Goal: Use online tool/utility: Utilize a website feature to perform a specific function

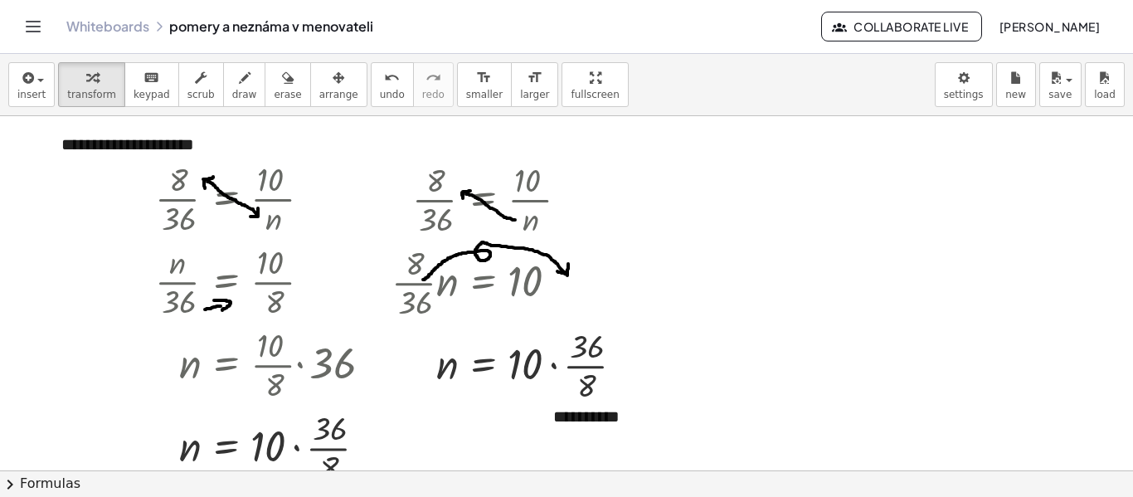
click at [799, 100] on div "insert select one: Math Expression Function Text Youtube Video Graphing Geometr…" at bounding box center [566, 85] width 1133 height 62
click at [705, 85] on div "insert select one: Math Expression Function Text Youtube Video Graphing Geometr…" at bounding box center [566, 85] width 1133 height 62
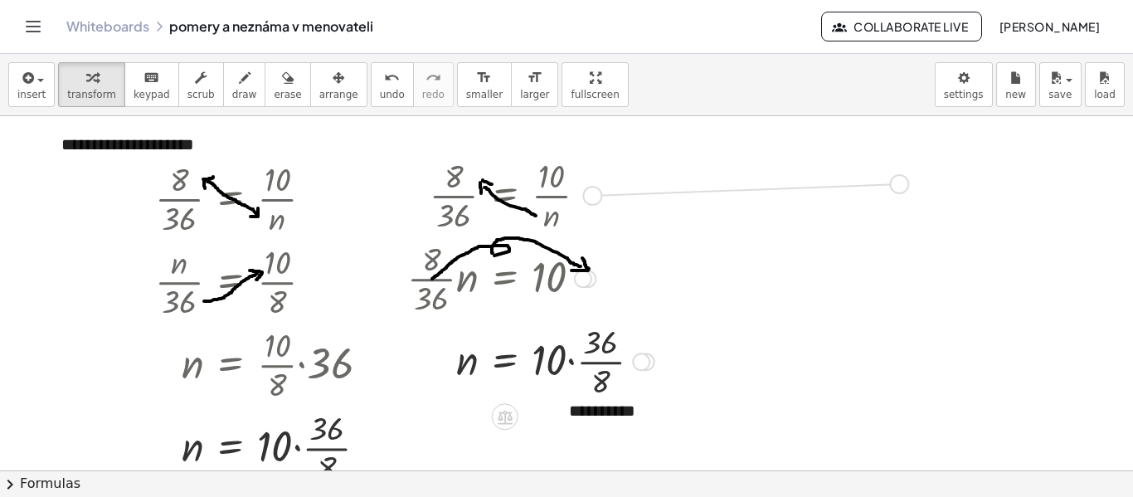
drag, startPoint x: 592, startPoint y: 196, endPoint x: 907, endPoint y: 184, distance: 314.7
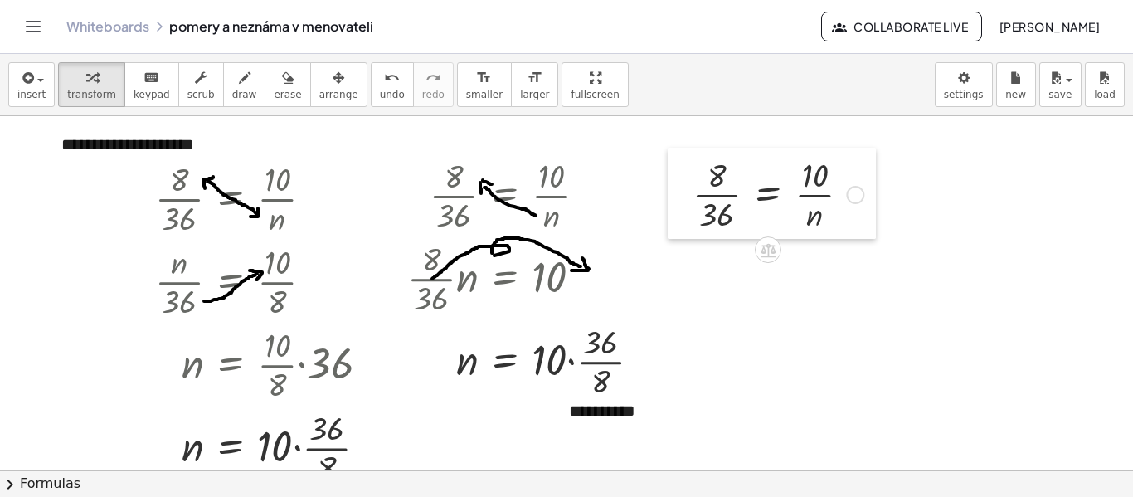
drag, startPoint x: 717, startPoint y: 203, endPoint x: 686, endPoint y: 222, distance: 35.7
click at [686, 222] on div at bounding box center [680, 193] width 25 height 91
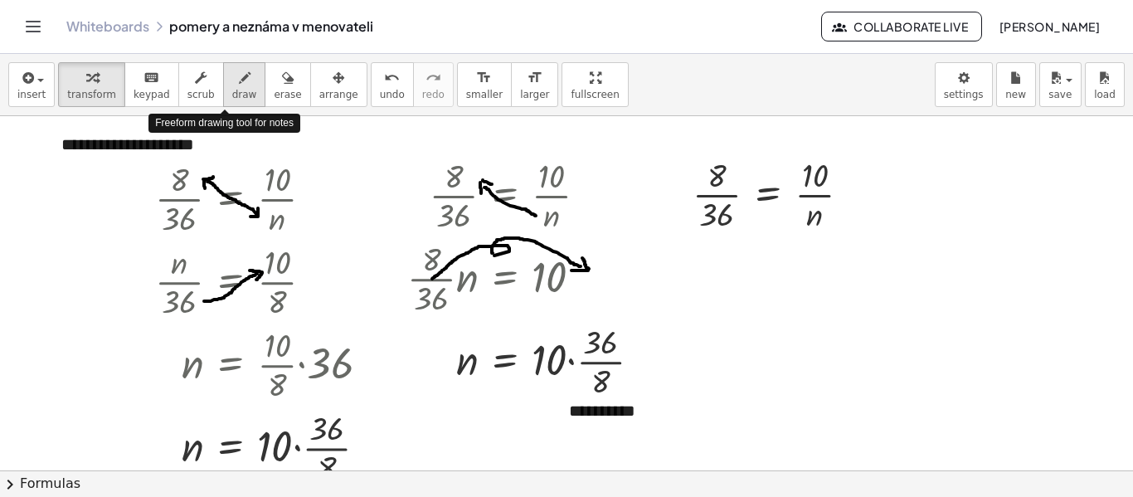
click at [239, 87] on icon "button" at bounding box center [245, 78] width 12 height 20
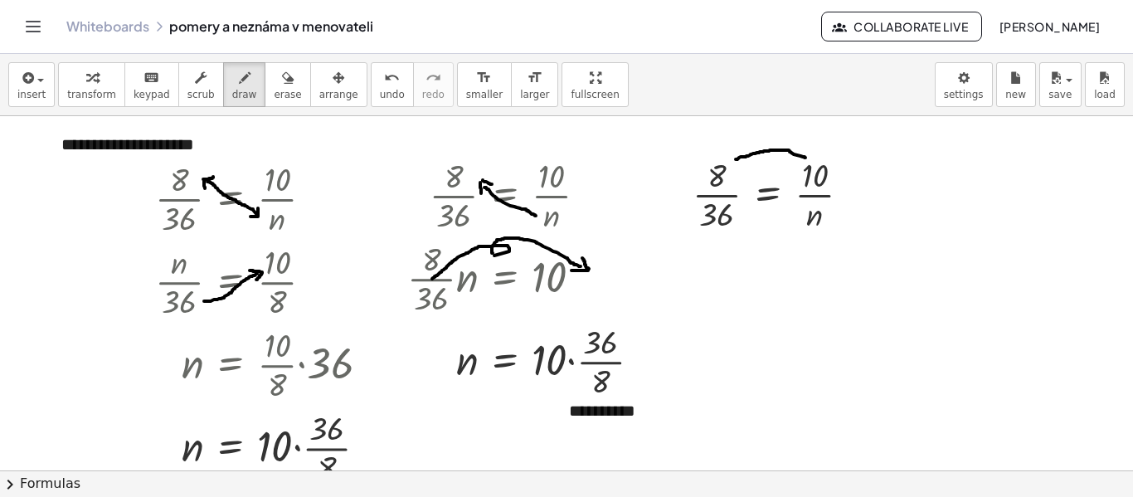
drag, startPoint x: 736, startPoint y: 159, endPoint x: 806, endPoint y: 158, distance: 69.7
drag, startPoint x: 806, startPoint y: 148, endPoint x: 802, endPoint y: 164, distance: 16.9
click at [39, 92] on span "insert" at bounding box center [31, 95] width 28 height 12
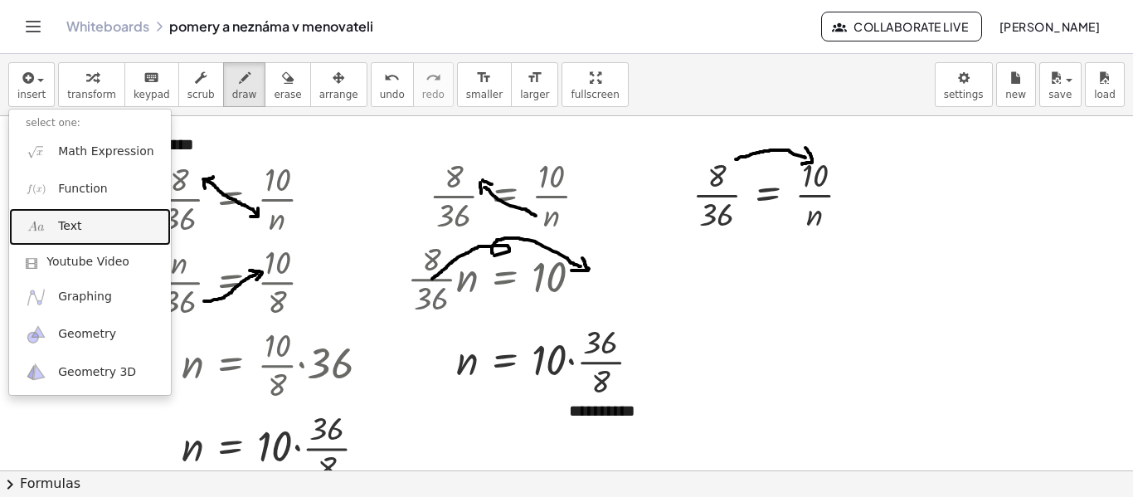
drag, startPoint x: 74, startPoint y: 231, endPoint x: 106, endPoint y: 227, distance: 32.6
click at [74, 231] on span "Text" at bounding box center [69, 226] width 23 height 17
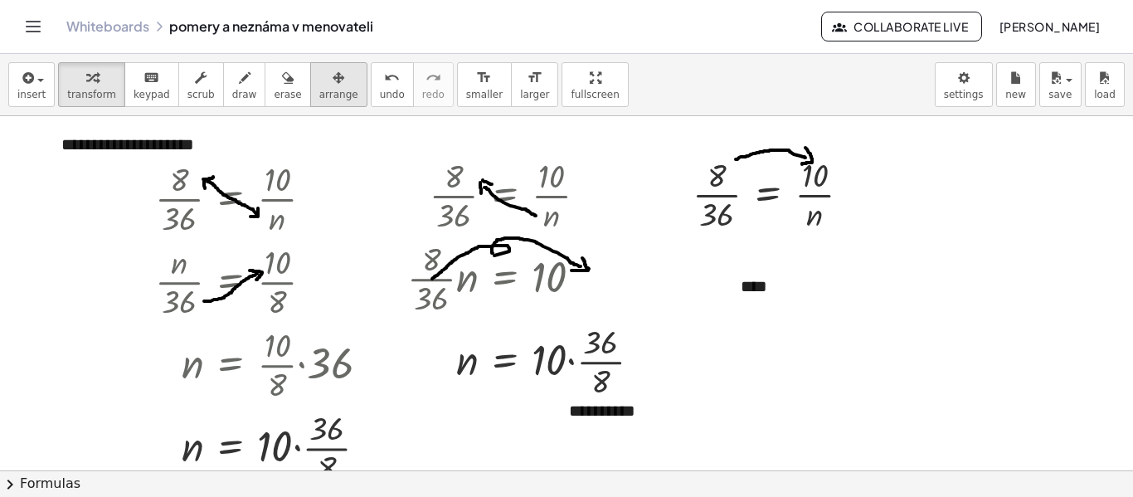
click at [319, 89] on span "arrange" at bounding box center [338, 95] width 39 height 12
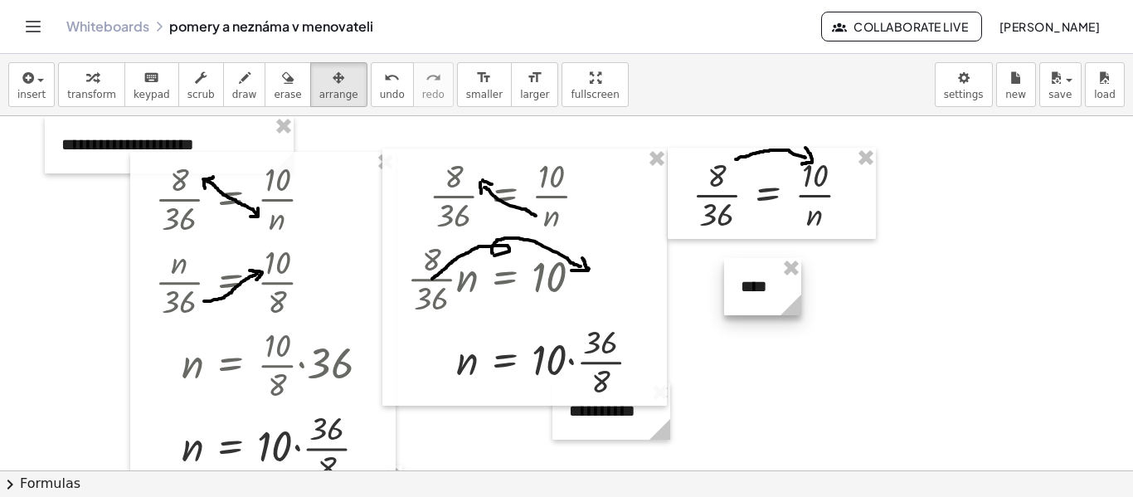
drag, startPoint x: 969, startPoint y: 308, endPoint x: 797, endPoint y: 299, distance: 172.0
click at [797, 299] on icon at bounding box center [791, 305] width 21 height 21
drag, startPoint x: 740, startPoint y: 293, endPoint x: 757, endPoint y: 132, distance: 161.8
click at [757, 132] on div at bounding box center [780, 144] width 77 height 57
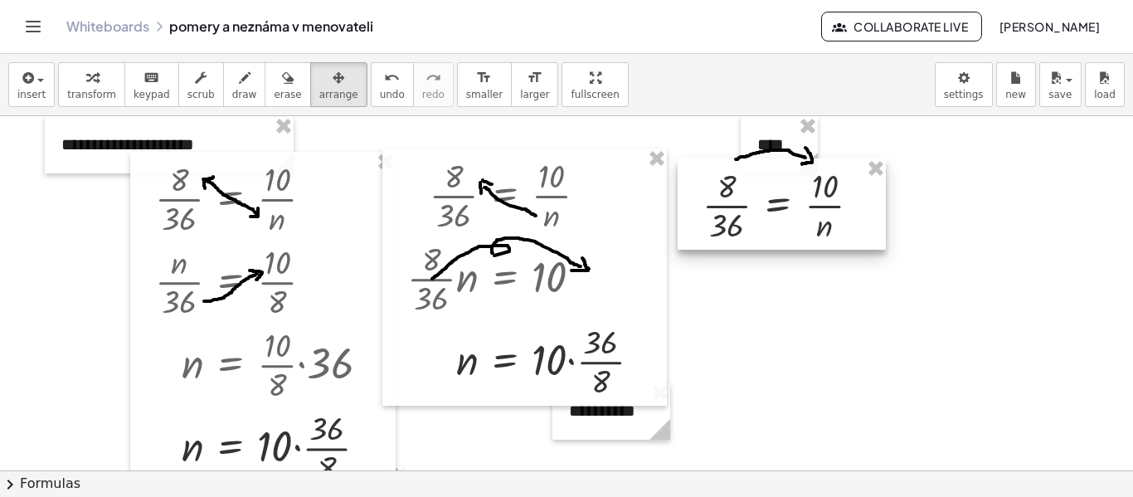
drag, startPoint x: 686, startPoint y: 200, endPoint x: 696, endPoint y: 211, distance: 14.7
click at [696, 211] on div at bounding box center [782, 203] width 208 height 91
click at [759, 136] on div at bounding box center [779, 144] width 77 height 57
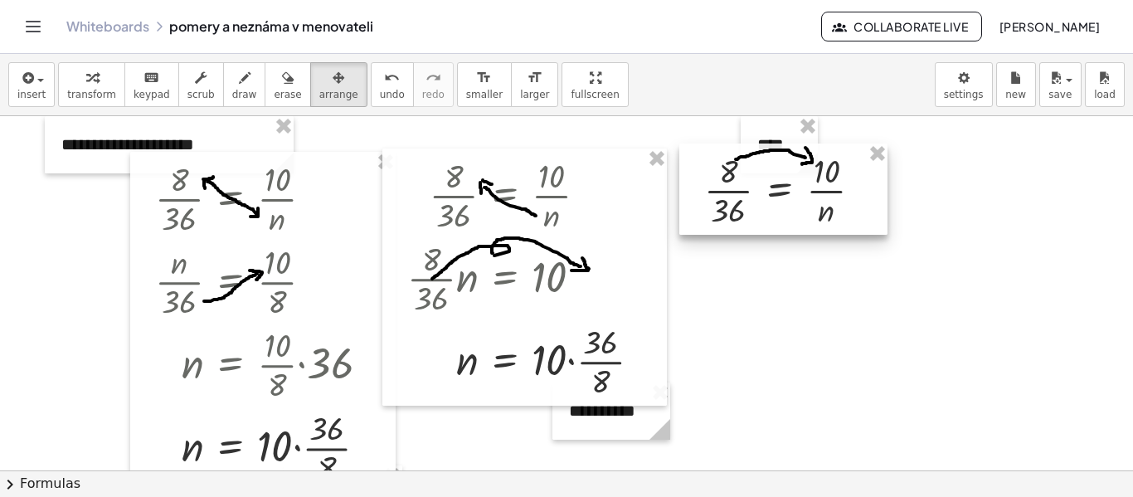
drag, startPoint x: 693, startPoint y: 217, endPoint x: 694, endPoint y: 202, distance: 15.0
click at [694, 202] on div at bounding box center [784, 189] width 208 height 91
click at [762, 132] on div at bounding box center [784, 144] width 77 height 57
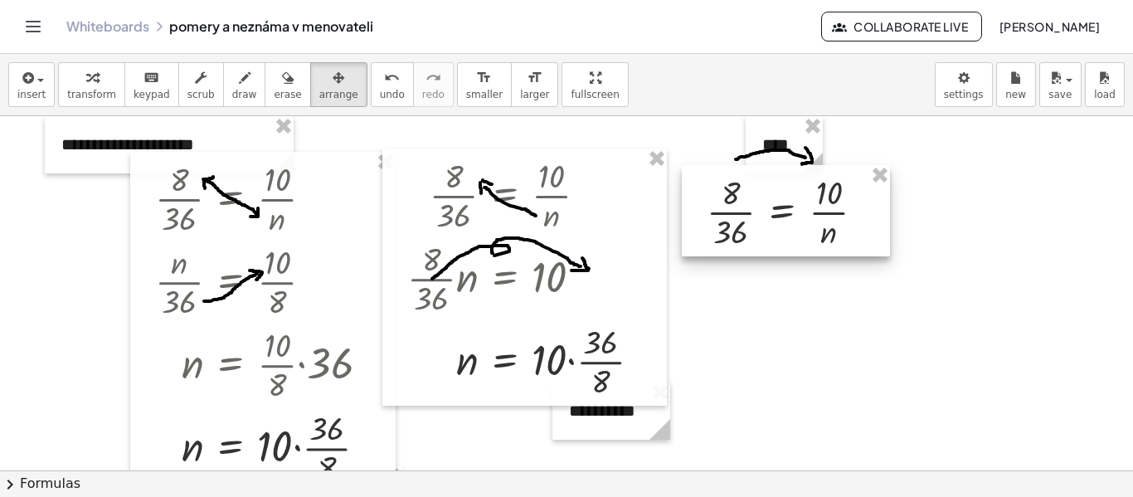
drag, startPoint x: 699, startPoint y: 211, endPoint x: 701, endPoint y: 232, distance: 21.7
click at [701, 232] on div at bounding box center [786, 210] width 208 height 91
click at [274, 89] on span "erase" at bounding box center [287, 95] width 27 height 12
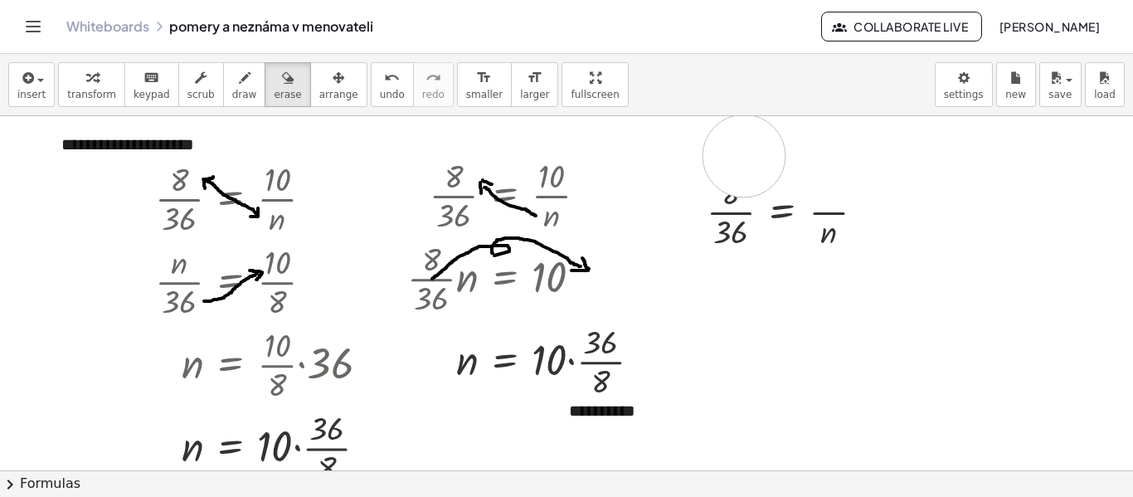
drag, startPoint x: 820, startPoint y: 170, endPoint x: 743, endPoint y: 157, distance: 77.5
click at [232, 82] on div "button" at bounding box center [244, 77] width 25 height 20
drag, startPoint x: 749, startPoint y: 187, endPoint x: 816, endPoint y: 178, distance: 67.0
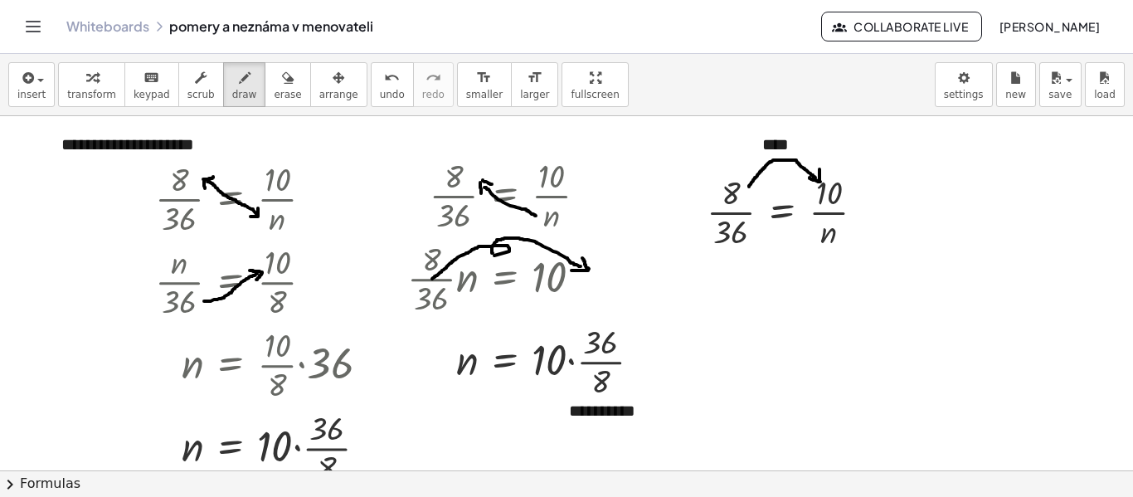
drag, startPoint x: 810, startPoint y: 178, endPoint x: 820, endPoint y: 169, distance: 13.0
click at [380, 90] on span "undo" at bounding box center [392, 95] width 25 height 12
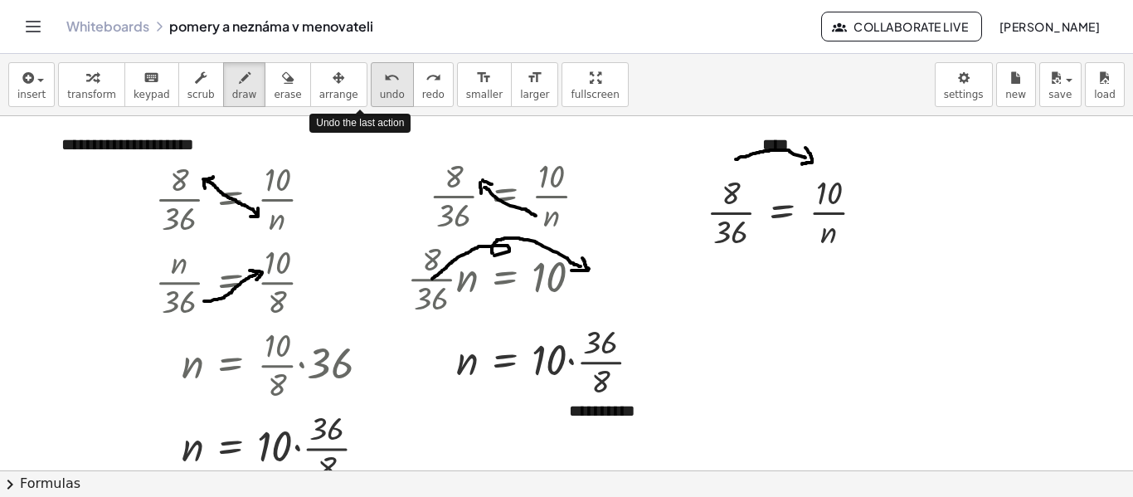
click at [380, 90] on span "undo" at bounding box center [392, 95] width 25 height 12
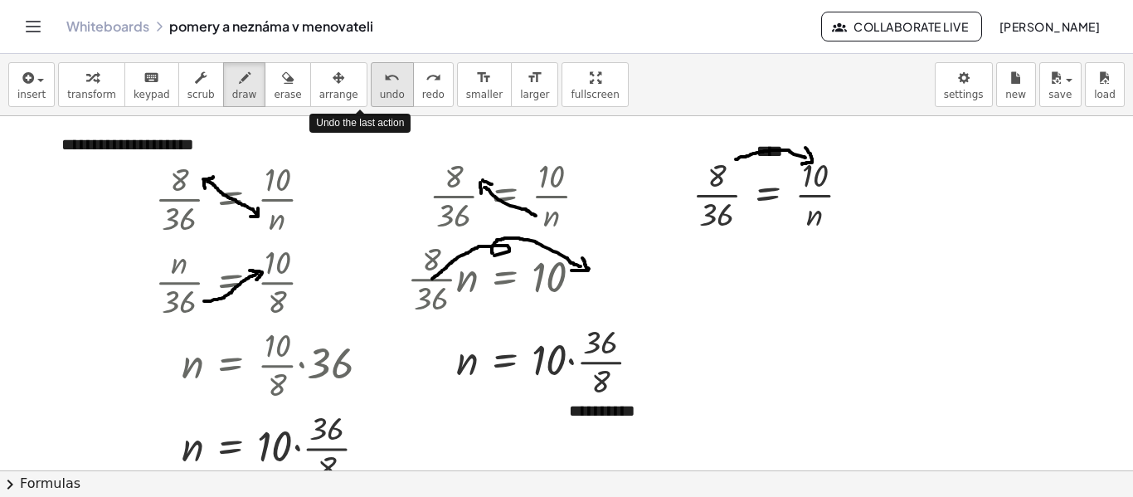
click at [380, 90] on span "undo" at bounding box center [392, 95] width 25 height 12
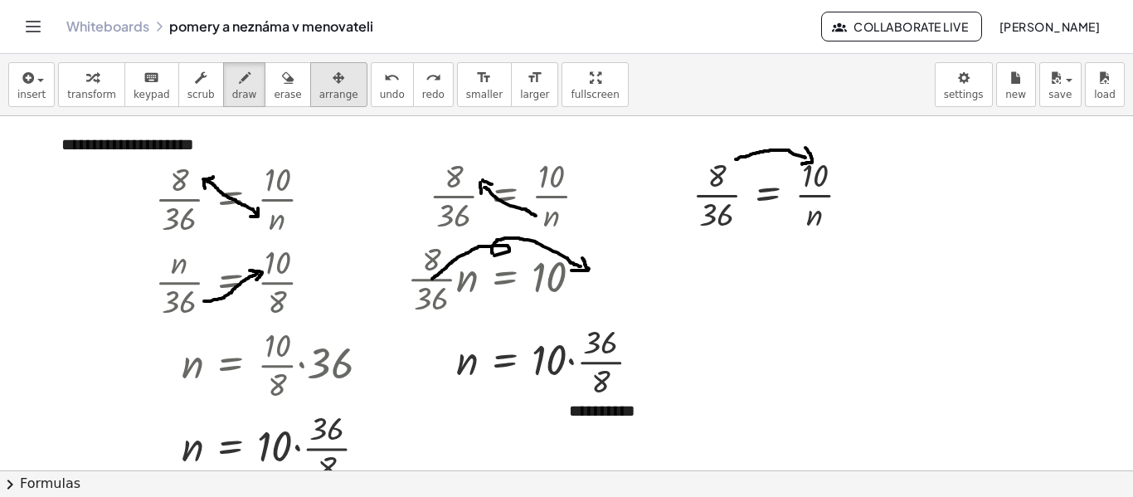
click at [319, 91] on span "arrange" at bounding box center [338, 95] width 39 height 12
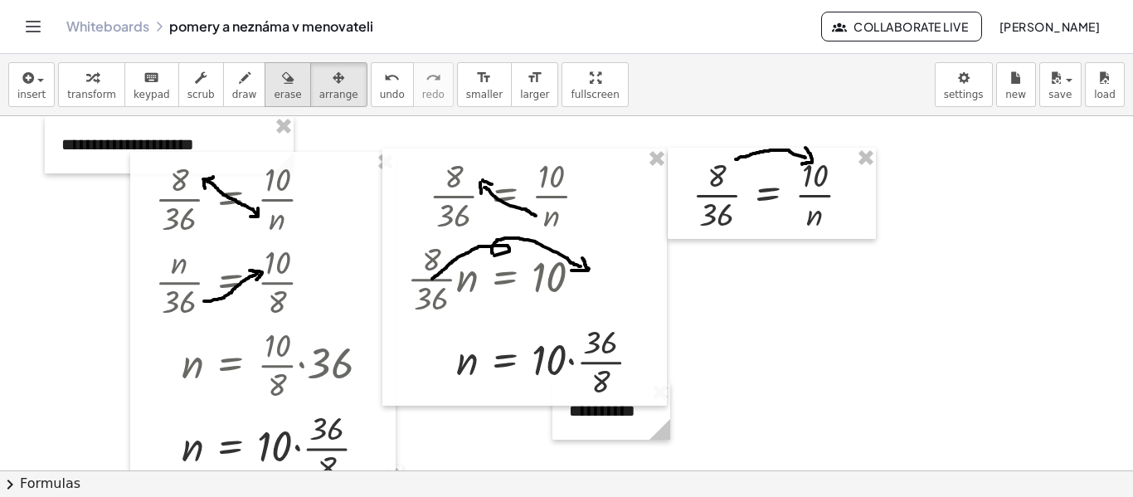
click at [274, 94] on span "erase" at bounding box center [287, 95] width 27 height 12
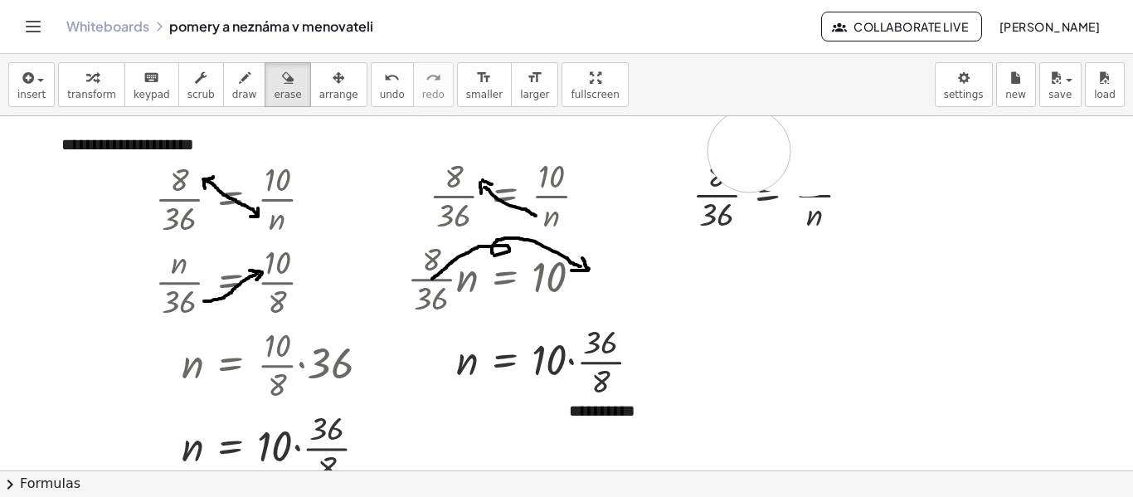
drag, startPoint x: 811, startPoint y: 153, endPoint x: 749, endPoint y: 151, distance: 62.2
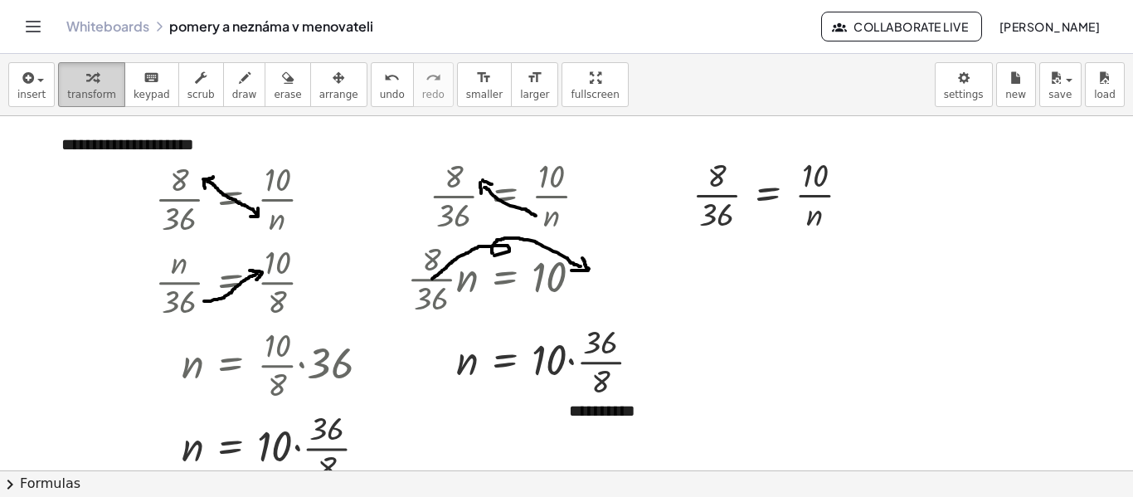
click at [86, 77] on icon "button" at bounding box center [92, 78] width 12 height 20
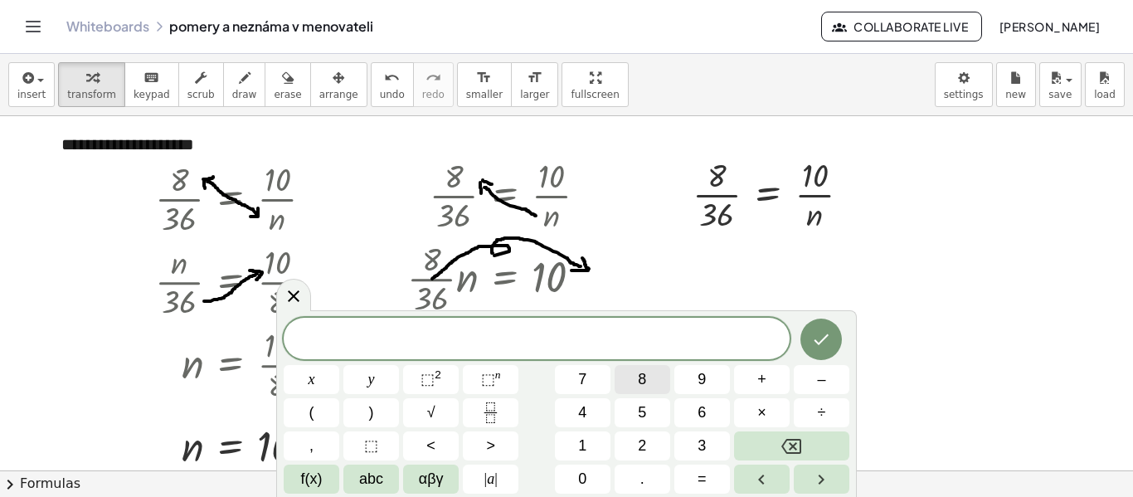
click at [645, 387] on span "8" at bounding box center [642, 379] width 8 height 22
click at [769, 417] on button "×" at bounding box center [762, 412] width 56 height 29
click at [582, 448] on span "1" at bounding box center [582, 446] width 8 height 22
click at [590, 476] on button "0" at bounding box center [583, 479] width 56 height 29
click at [494, 417] on icon "Fraction" at bounding box center [490, 412] width 21 height 21
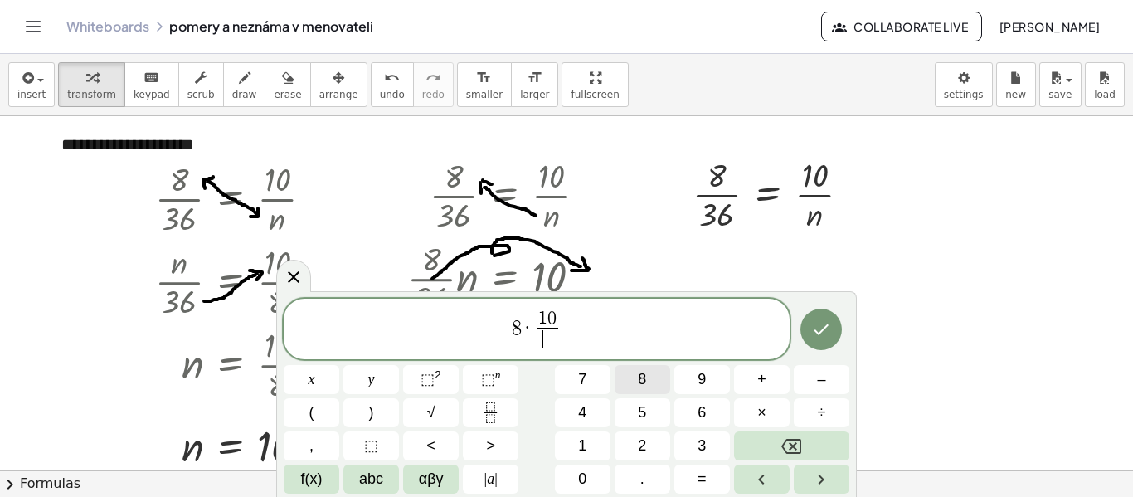
click at [650, 383] on button "8" at bounding box center [643, 379] width 56 height 29
click at [612, 335] on span "8 · 1 0 8 ​ ​" at bounding box center [537, 331] width 506 height 44
click at [700, 480] on span "=" at bounding box center [702, 479] width 9 height 22
click at [587, 446] on span "1" at bounding box center [582, 446] width 8 height 22
click at [586, 475] on span "0" at bounding box center [582, 479] width 8 height 22
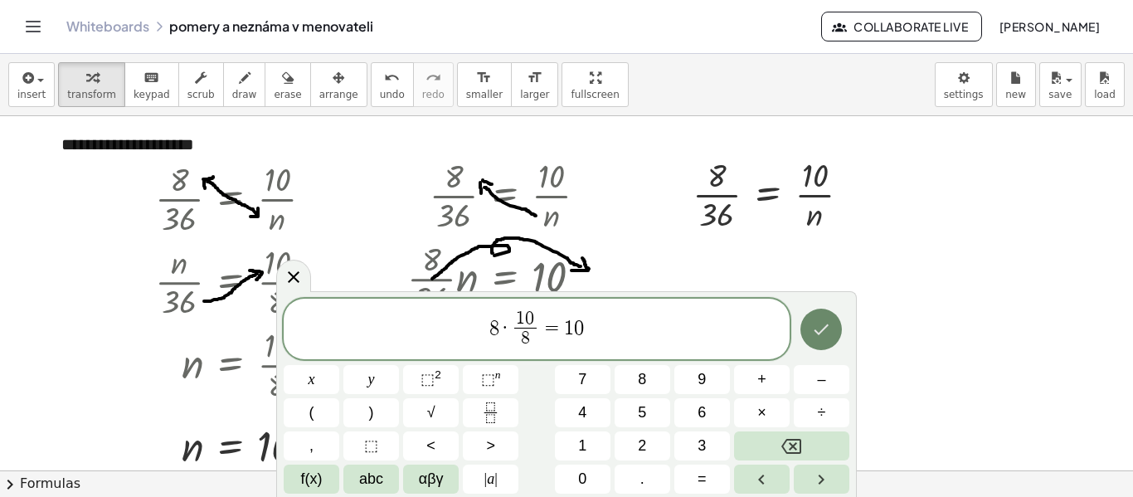
click at [821, 334] on icon "Done" at bounding box center [821, 329] width 20 height 20
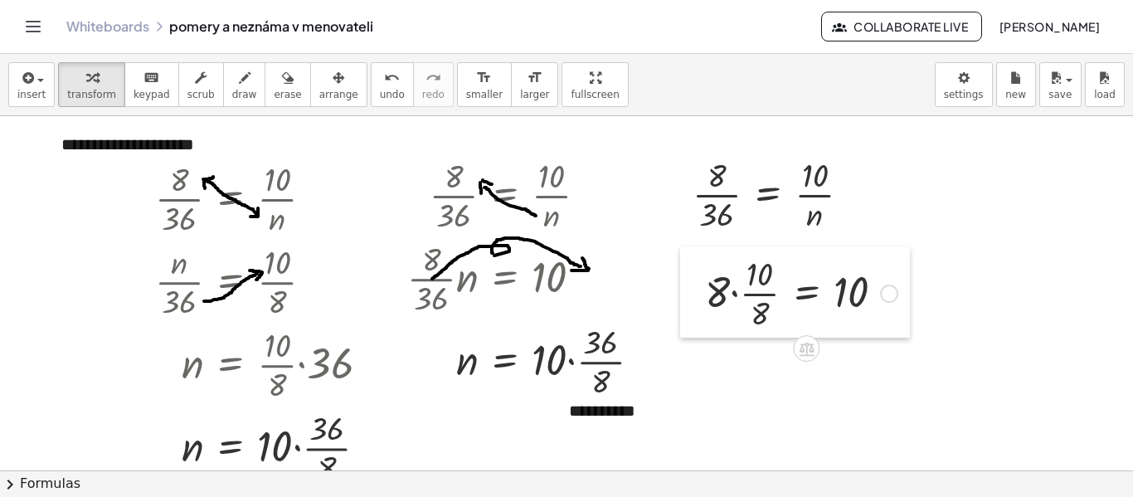
drag, startPoint x: 745, startPoint y: 332, endPoint x: 704, endPoint y: 300, distance: 51.4
click at [704, 300] on div at bounding box center [692, 291] width 25 height 91
drag, startPoint x: 734, startPoint y: 426, endPoint x: 711, endPoint y: 377, distance: 54.9
click at [711, 377] on div at bounding box center [699, 373] width 25 height 65
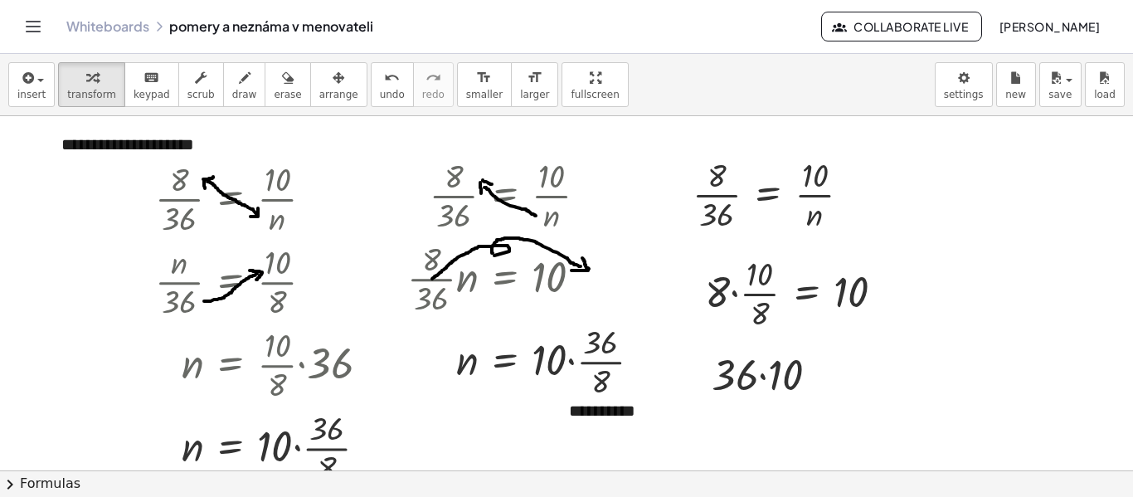
drag, startPoint x: 822, startPoint y: 377, endPoint x: 846, endPoint y: 378, distance: 24.1
click at [824, 380] on div at bounding box center [825, 375] width 18 height 18
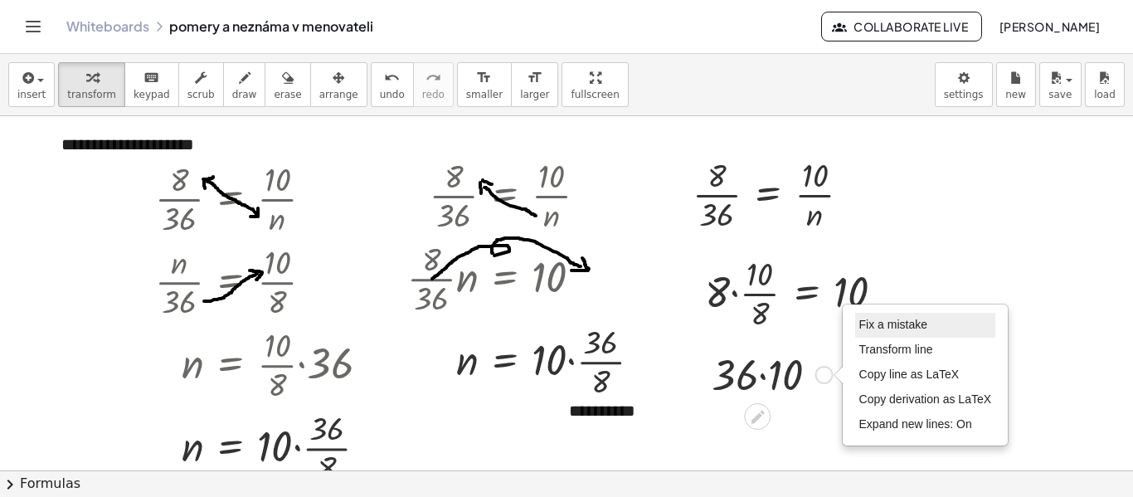
click at [904, 326] on span "Fix a mistake" at bounding box center [894, 324] width 68 height 13
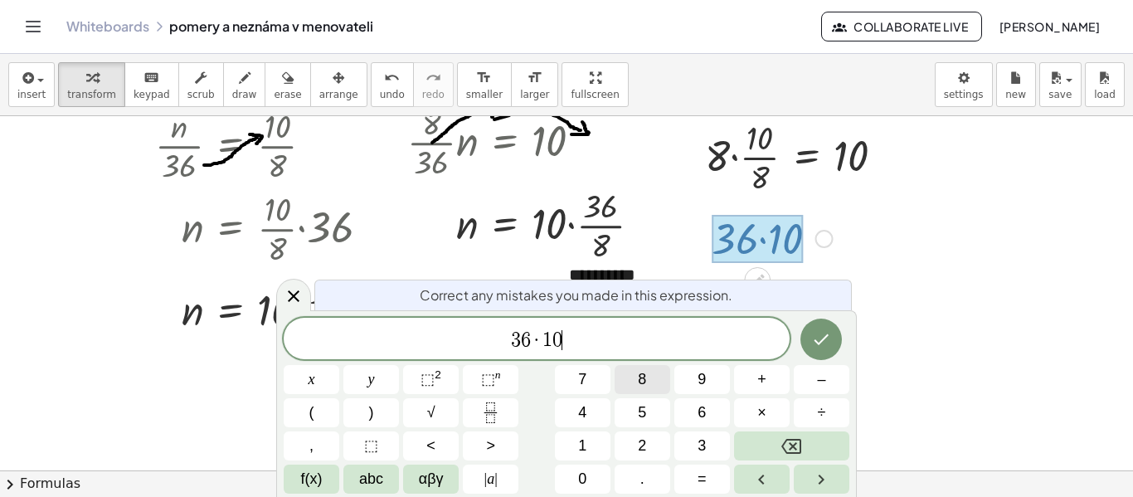
scroll to position [137, 0]
drag, startPoint x: 563, startPoint y: 343, endPoint x: 522, endPoint y: 368, distance: 48.1
click at [544, 343] on span "3 6 · 1 0" at bounding box center [537, 340] width 506 height 23
click at [494, 415] on icon "Fraction" at bounding box center [490, 412] width 21 height 21
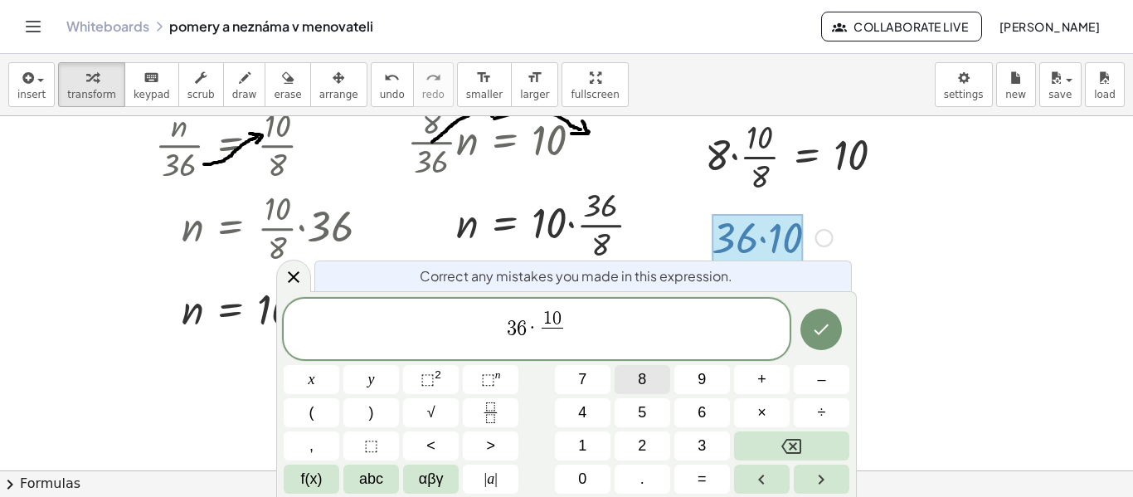
click at [644, 385] on span "8" at bounding box center [642, 379] width 8 height 22
click at [641, 334] on span "3 6 · 1 0 8 ​ ​" at bounding box center [537, 331] width 506 height 44
click at [700, 475] on span "=" at bounding box center [702, 479] width 9 height 22
click at [378, 480] on span "abc" at bounding box center [371, 479] width 24 height 22
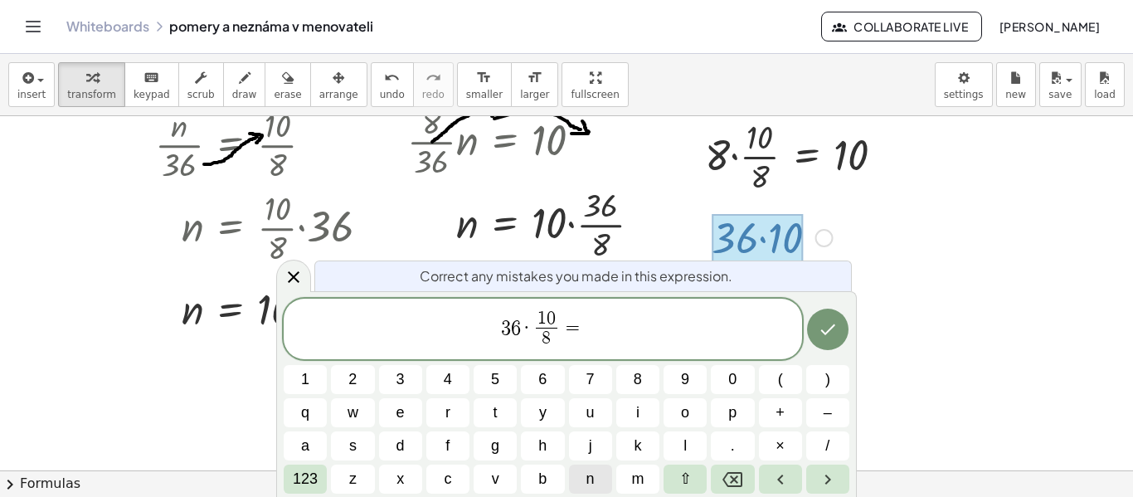
click at [599, 481] on button "n" at bounding box center [590, 479] width 43 height 29
click at [831, 333] on icon "Done" at bounding box center [828, 329] width 20 height 20
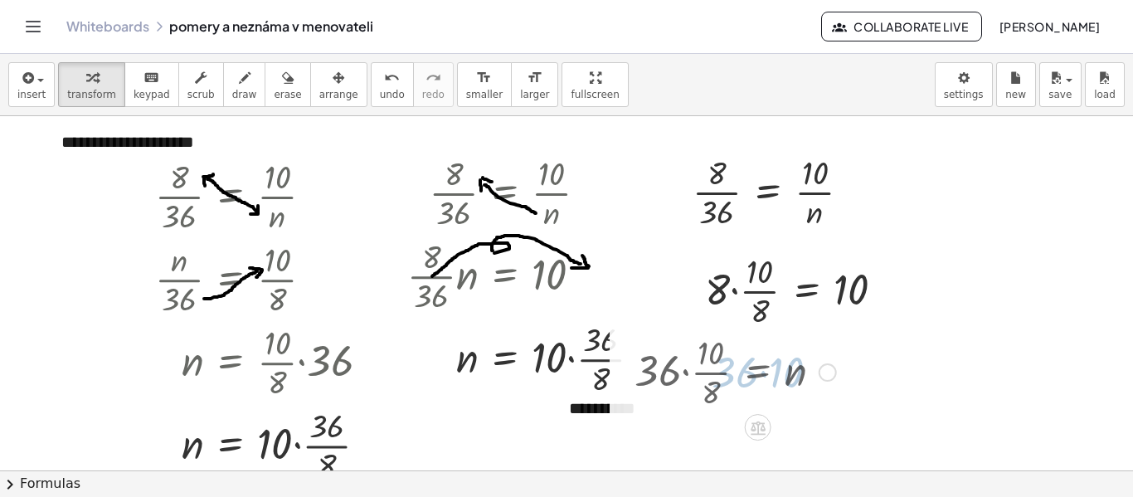
scroll to position [0, 0]
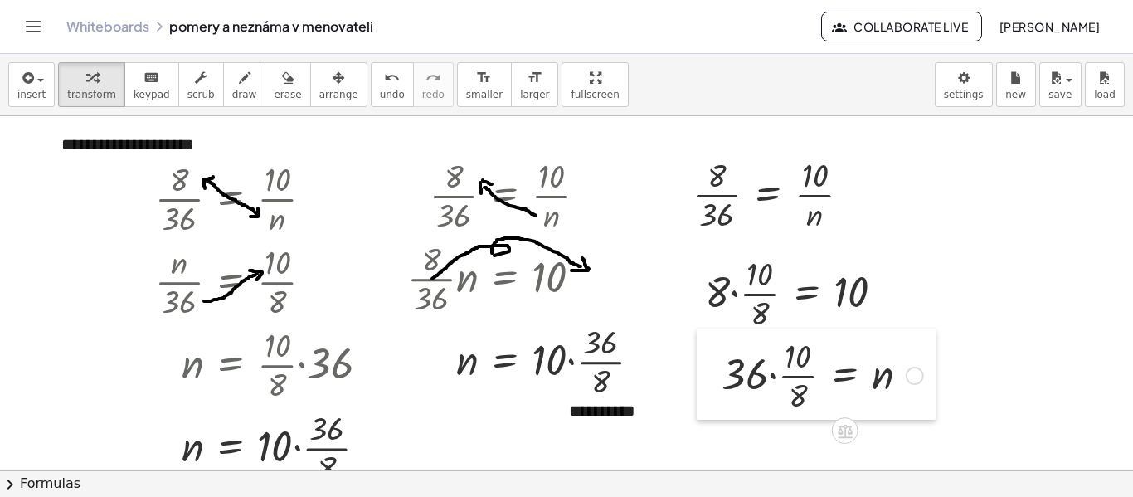
drag, startPoint x: 628, startPoint y: 381, endPoint x: 715, endPoint y: 382, distance: 87.1
click at [715, 382] on div at bounding box center [709, 374] width 25 height 91
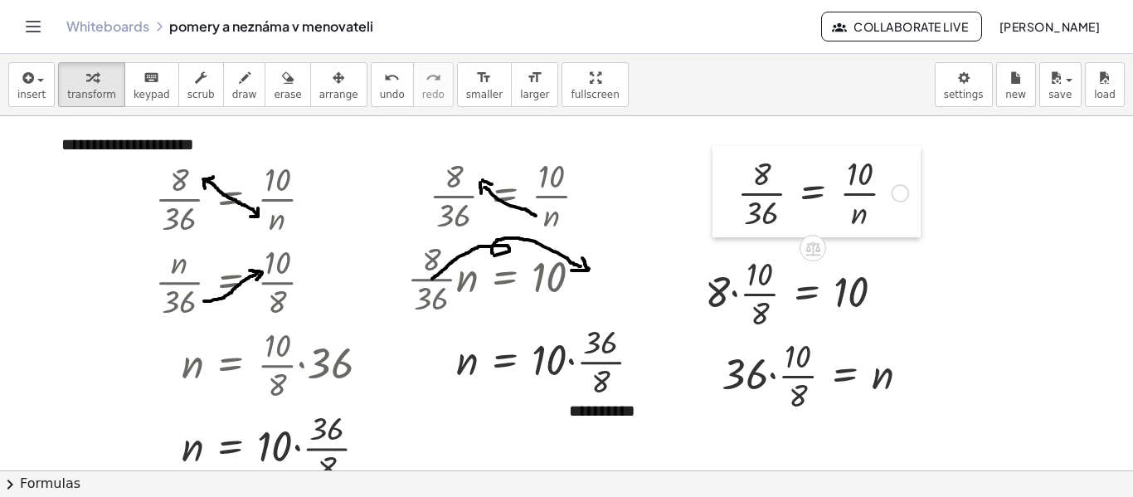
drag, startPoint x: 689, startPoint y: 225, endPoint x: 734, endPoint y: 223, distance: 44.8
click at [734, 223] on div at bounding box center [725, 191] width 25 height 91
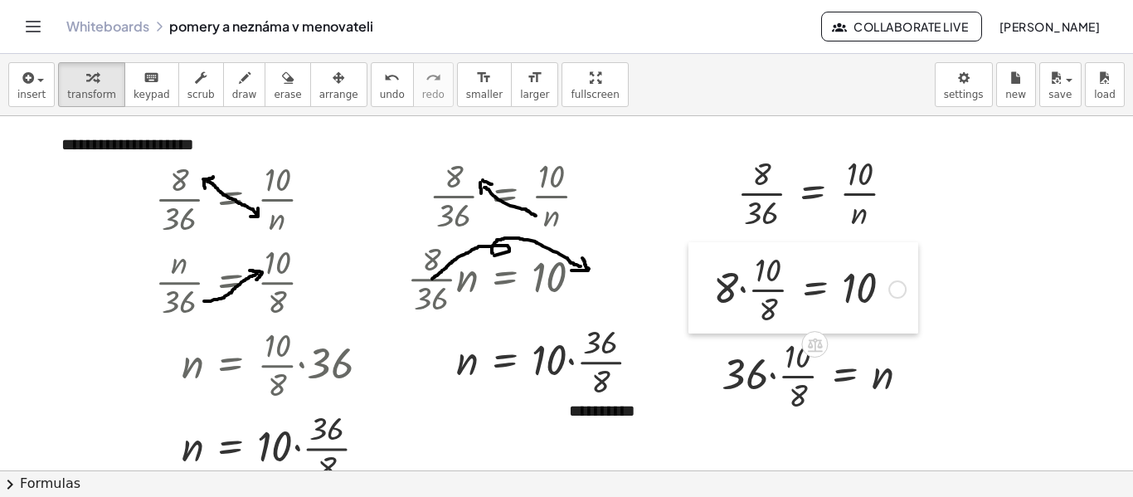
drag, startPoint x: 701, startPoint y: 301, endPoint x: 709, endPoint y: 297, distance: 9.3
click at [709, 297] on div at bounding box center [701, 287] width 25 height 91
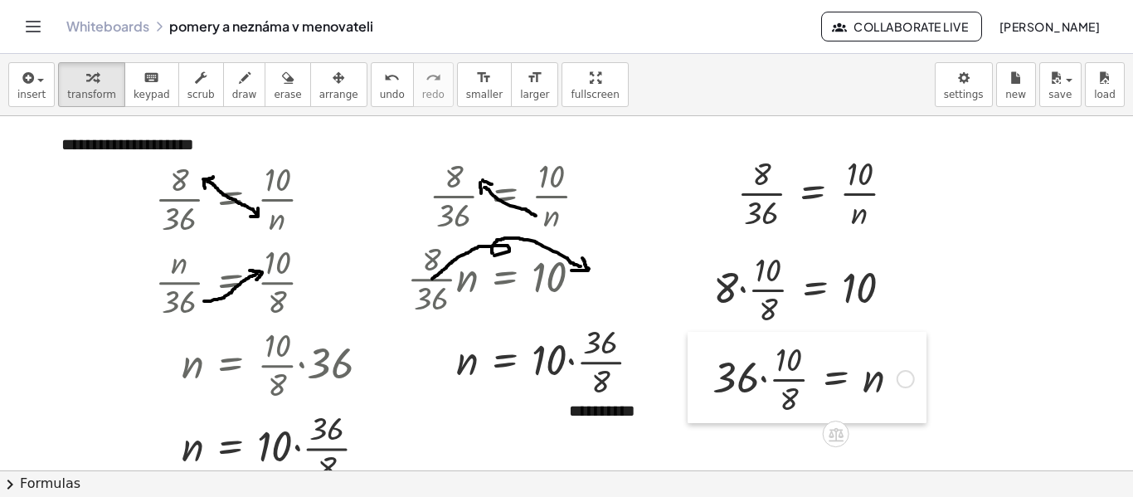
drag, startPoint x: 714, startPoint y: 378, endPoint x: 705, endPoint y: 382, distance: 9.7
click at [705, 382] on div at bounding box center [700, 377] width 25 height 91
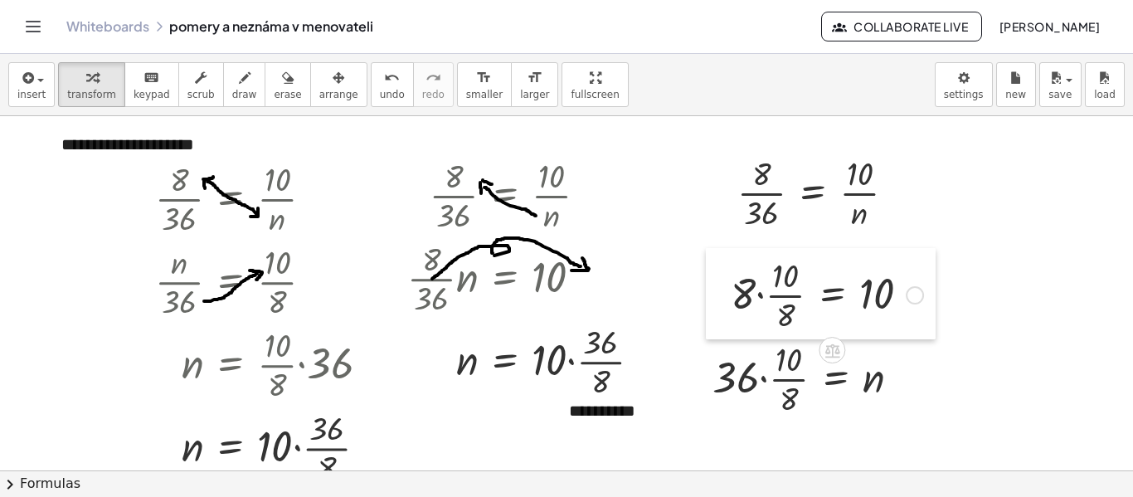
drag, startPoint x: 709, startPoint y: 290, endPoint x: 727, endPoint y: 296, distance: 18.4
click at [727, 296] on div at bounding box center [718, 293] width 25 height 91
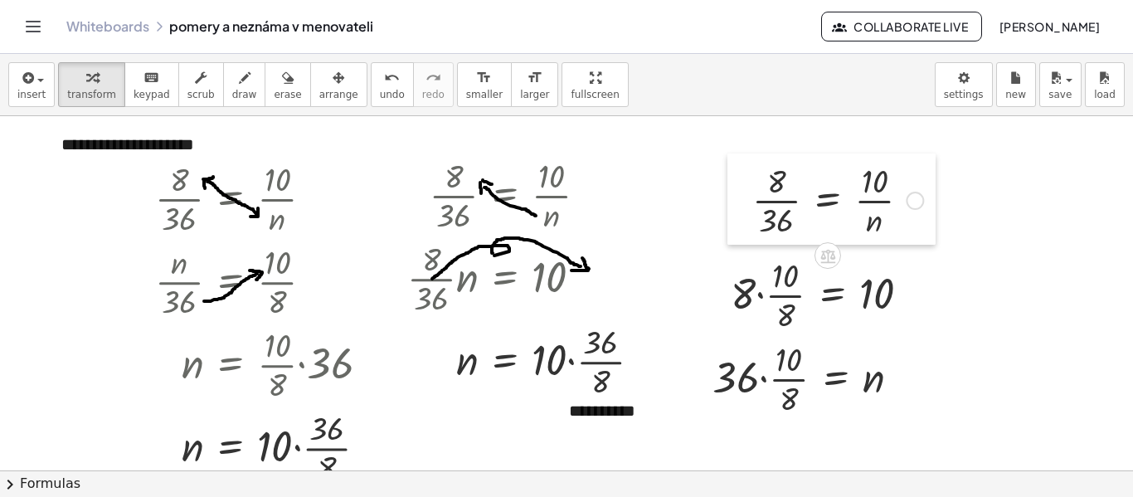
drag, startPoint x: 733, startPoint y: 213, endPoint x: 748, endPoint y: 221, distance: 16.7
click at [748, 221] on div at bounding box center [740, 198] width 25 height 91
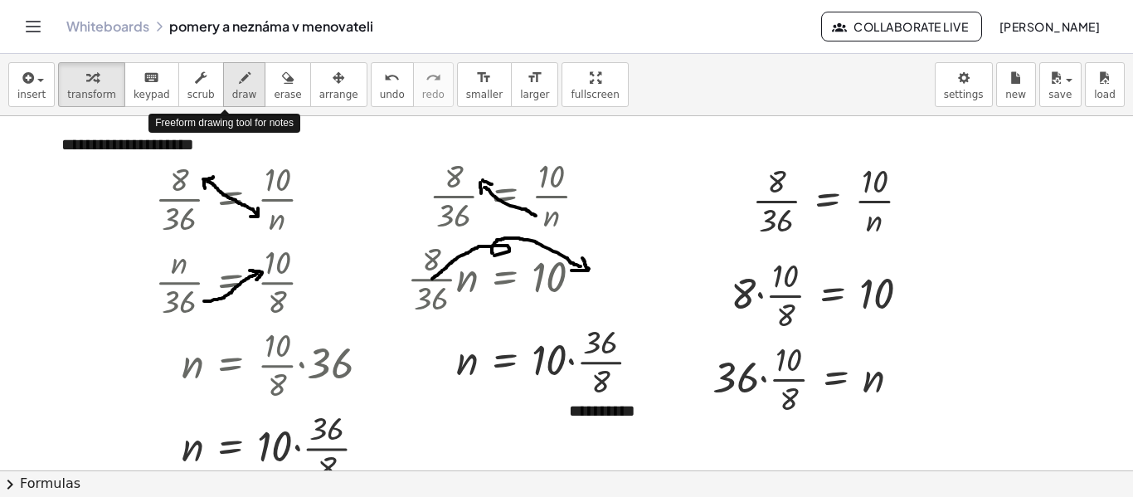
click at [232, 97] on span "draw" at bounding box center [244, 95] width 25 height 12
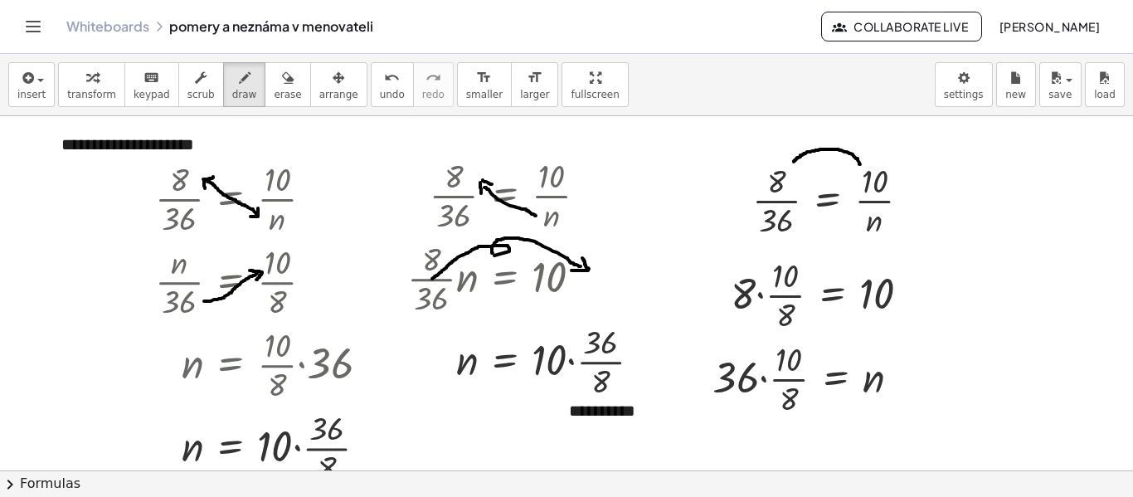
drag, startPoint x: 794, startPoint y: 162, endPoint x: 860, endPoint y: 164, distance: 66.4
drag, startPoint x: 856, startPoint y: 164, endPoint x: 867, endPoint y: 155, distance: 14.1
drag, startPoint x: 828, startPoint y: 135, endPoint x: 821, endPoint y: 142, distance: 9.4
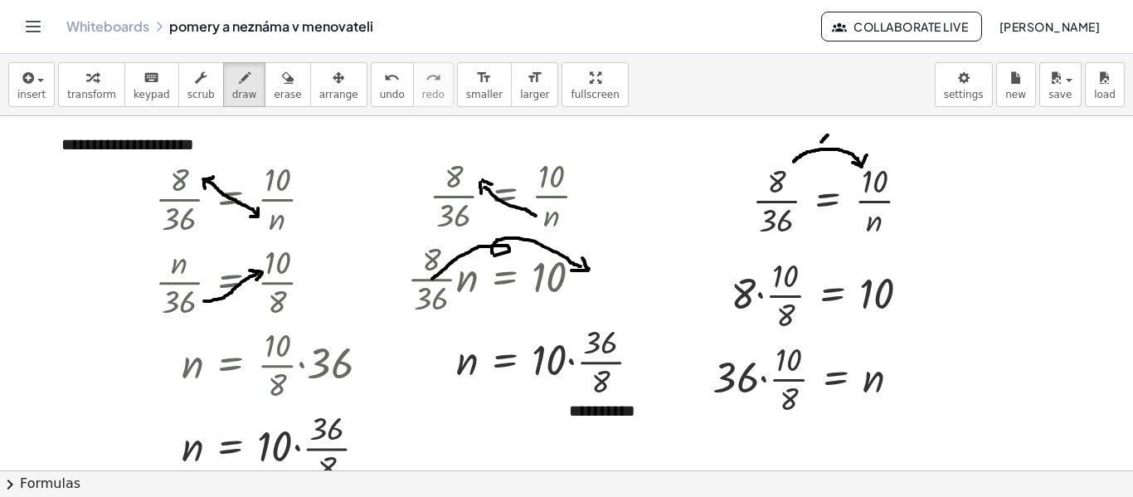
drag, startPoint x: 820, startPoint y: 134, endPoint x: 828, endPoint y: 142, distance: 11.7
drag, startPoint x: 817, startPoint y: 136, endPoint x: 833, endPoint y: 139, distance: 16.1
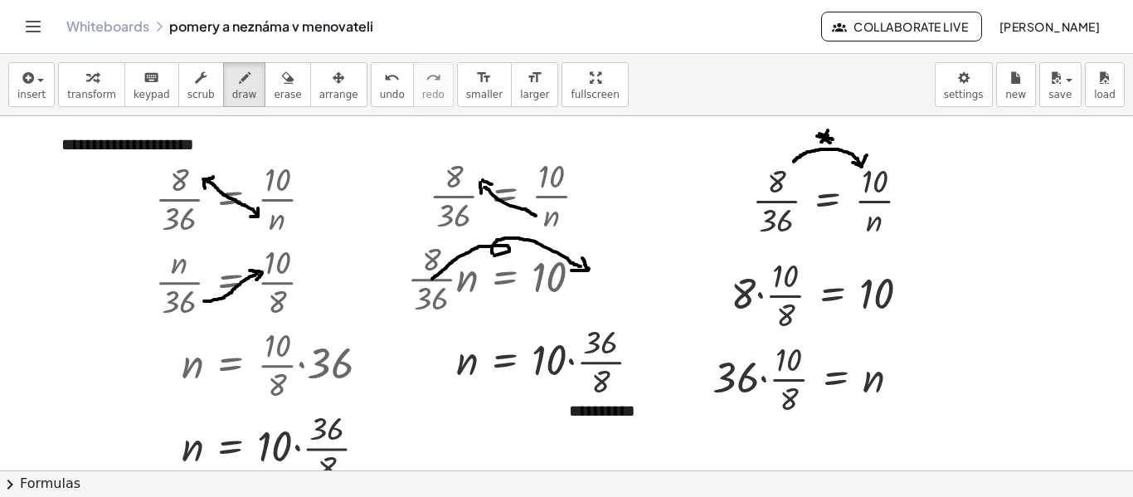
click at [380, 91] on span "undo" at bounding box center [392, 95] width 25 height 12
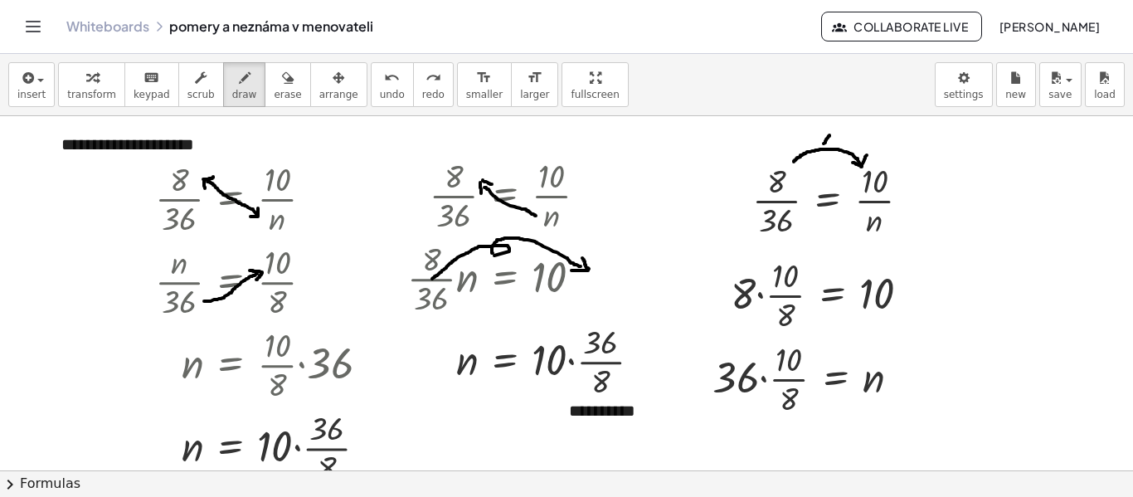
drag, startPoint x: 824, startPoint y: 144, endPoint x: 830, endPoint y: 135, distance: 10.1
drag, startPoint x: 821, startPoint y: 136, endPoint x: 831, endPoint y: 141, distance: 10.4
drag, startPoint x: 787, startPoint y: 237, endPoint x: 859, endPoint y: 234, distance: 71.4
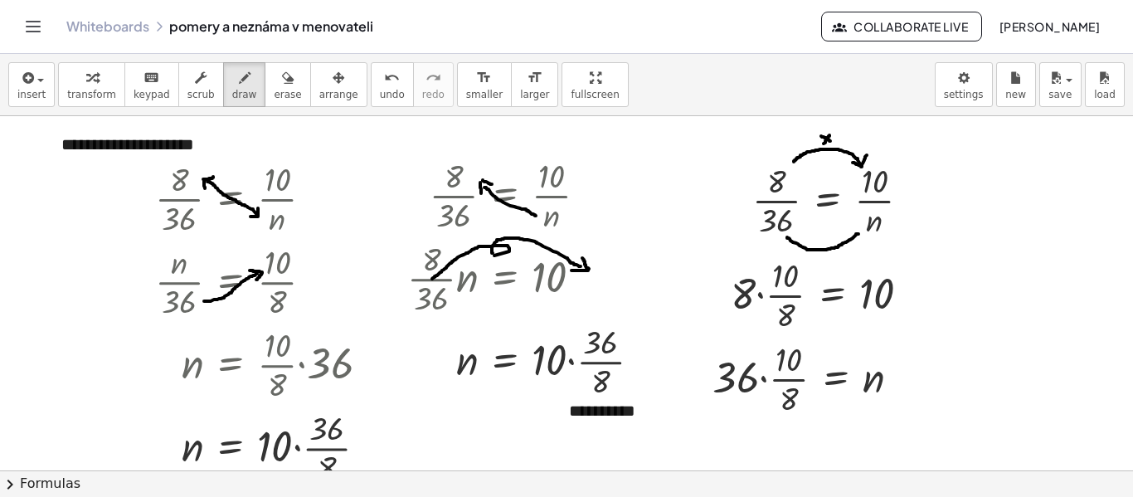
drag, startPoint x: 849, startPoint y: 231, endPoint x: 860, endPoint y: 238, distance: 13.1
drag, startPoint x: 831, startPoint y: 254, endPoint x: 820, endPoint y: 264, distance: 15.3
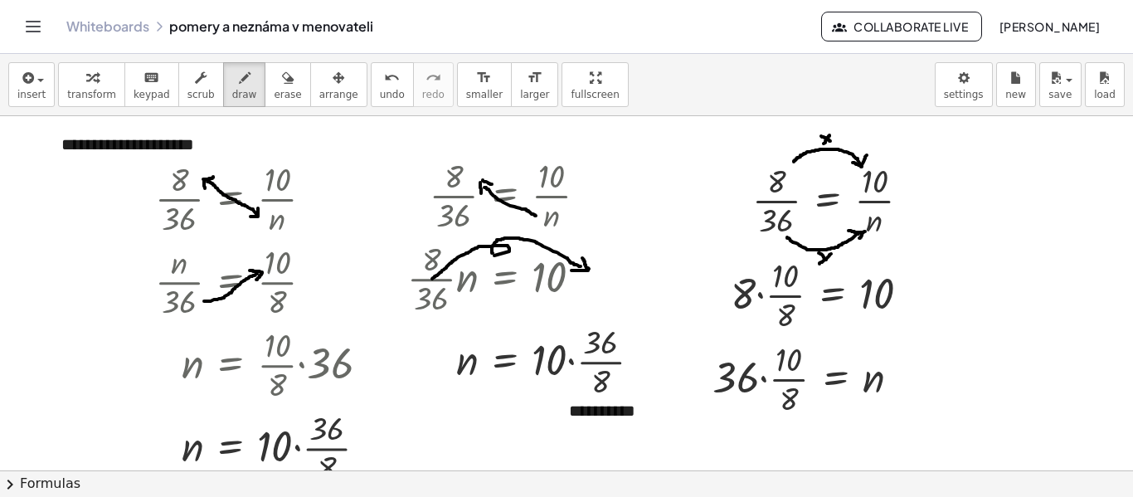
drag, startPoint x: 819, startPoint y: 253, endPoint x: 827, endPoint y: 260, distance: 10.6
click at [1057, 95] on span "save" at bounding box center [1060, 95] width 23 height 12
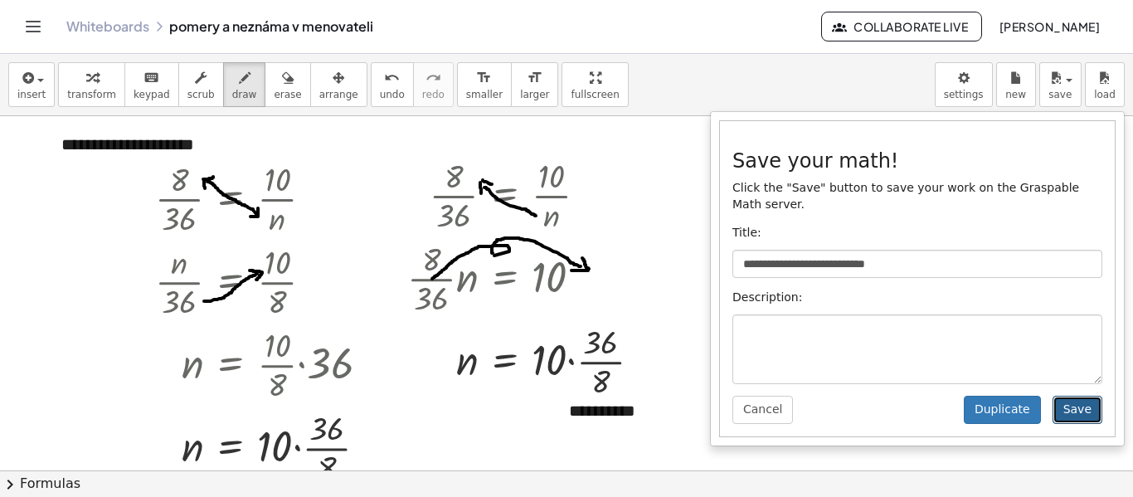
click at [1076, 401] on button "Save" at bounding box center [1078, 410] width 50 height 28
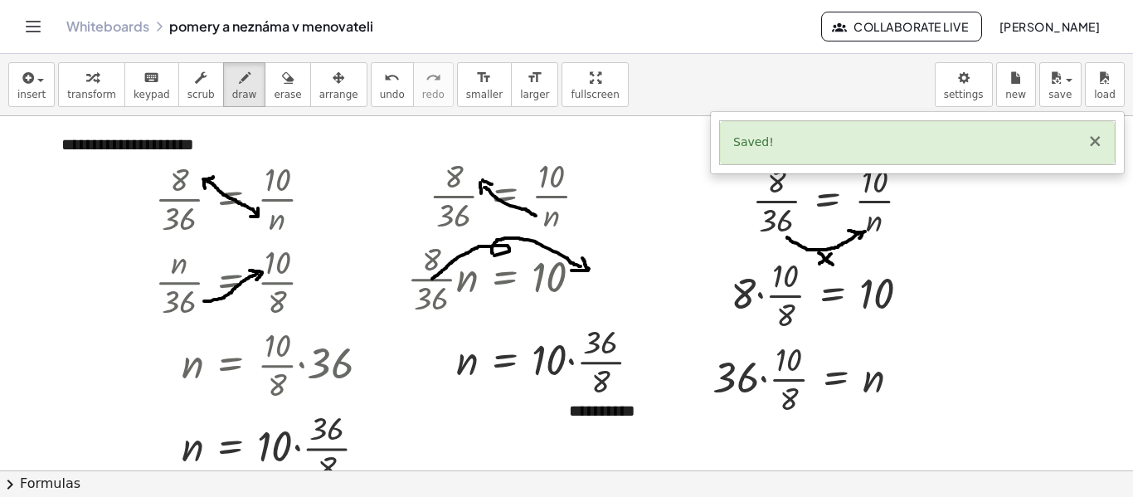
click at [1094, 142] on button "×" at bounding box center [1095, 141] width 15 height 17
